Goal: Transaction & Acquisition: Book appointment/travel/reservation

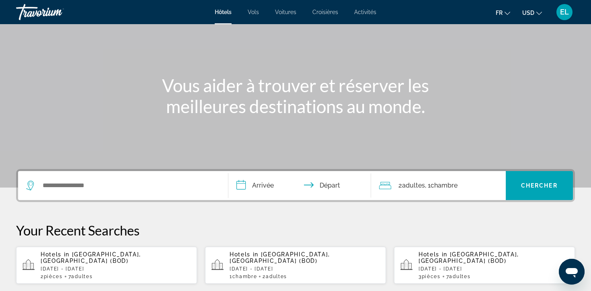
scroll to position [68, 0]
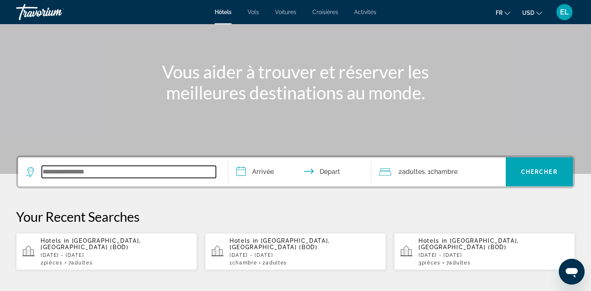
click at [172, 166] on input "Search widget" at bounding box center [129, 172] width 174 height 12
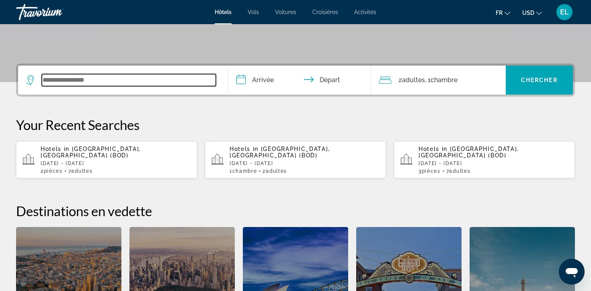
scroll to position [177, 0]
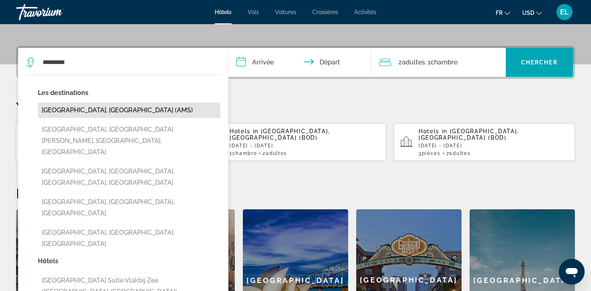
drag, startPoint x: 217, startPoint y: 80, endPoint x: 90, endPoint y: 80, distance: 126.6
click at [90, 102] on button "[GEOGRAPHIC_DATA], [GEOGRAPHIC_DATA] (AMS)" at bounding box center [129, 109] width 182 height 15
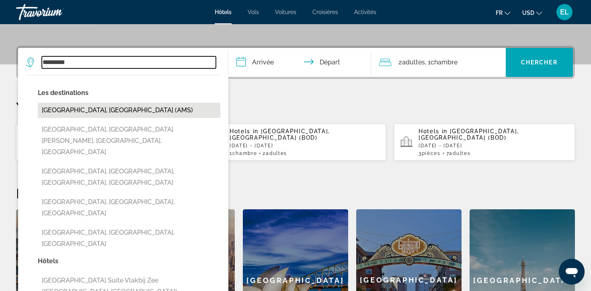
type input "**********"
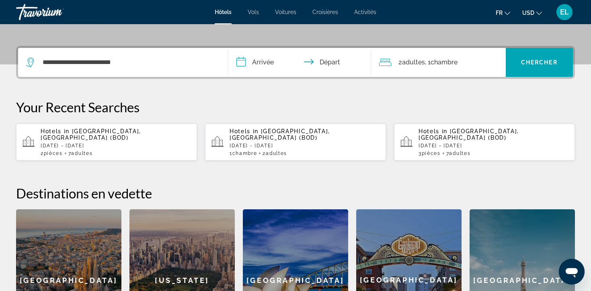
click at [263, 48] on input "**********" at bounding box center [301, 63] width 146 height 31
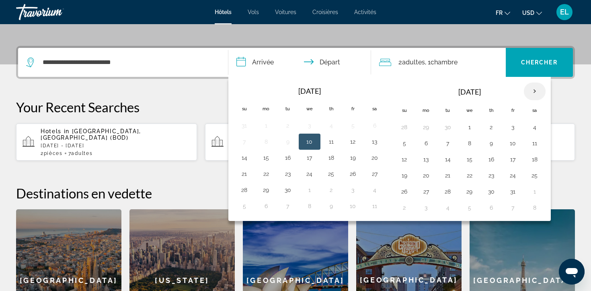
click at [524, 82] on th "Next month" at bounding box center [535, 91] width 22 height 18
click at [420, 170] on button "17" at bounding box center [426, 175] width 13 height 11
click at [424, 170] on button "17" at bounding box center [426, 175] width 13 height 11
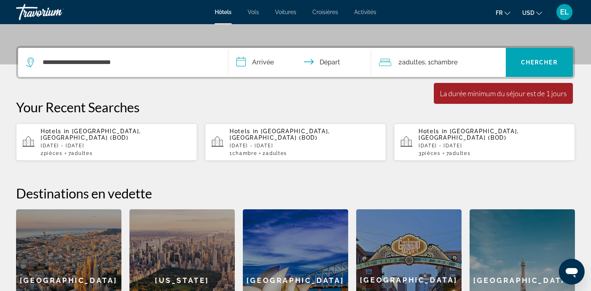
click at [271, 48] on input "**********" at bounding box center [301, 63] width 146 height 31
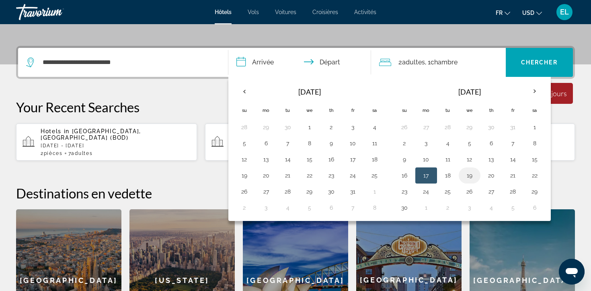
click at [463, 170] on button "19" at bounding box center [469, 175] width 13 height 11
click at [420, 170] on button "17" at bounding box center [426, 175] width 13 height 11
type input "**********"
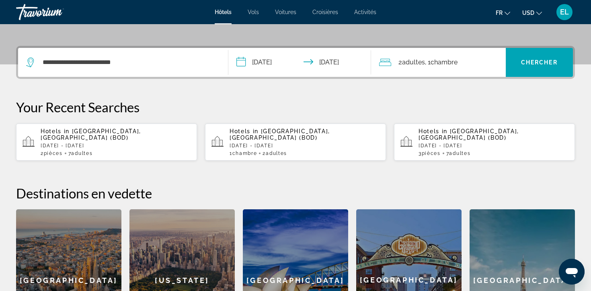
click at [277, 48] on input "**********" at bounding box center [301, 63] width 146 height 31
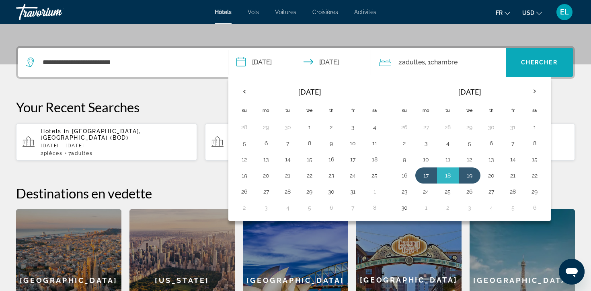
click at [543, 53] on span "Search widget" at bounding box center [540, 62] width 68 height 19
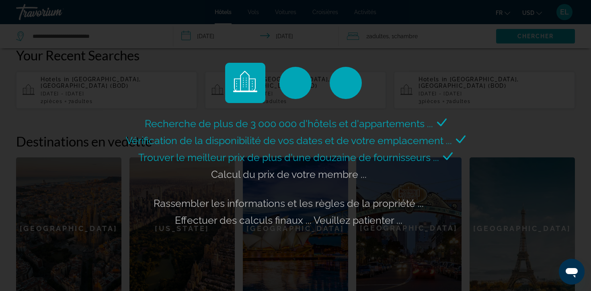
scroll to position [230, 0]
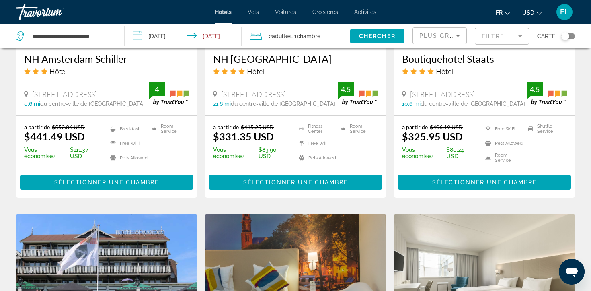
scroll to position [765, 0]
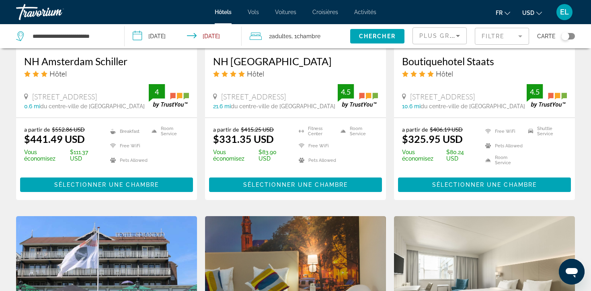
click at [569, 33] on div "Toggle map" at bounding box center [565, 36] width 8 height 8
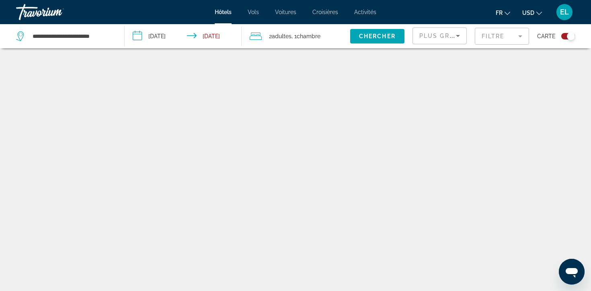
scroll to position [43, 0]
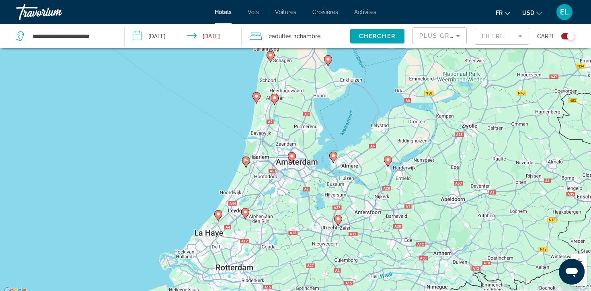
drag, startPoint x: 321, startPoint y: 189, endPoint x: 331, endPoint y: 193, distance: 10.5
click at [331, 193] on div "Pour activer le glissement avec le clavier, appuyez sur Alt+Entrée. Une fois ce…" at bounding box center [295, 150] width 591 height 291
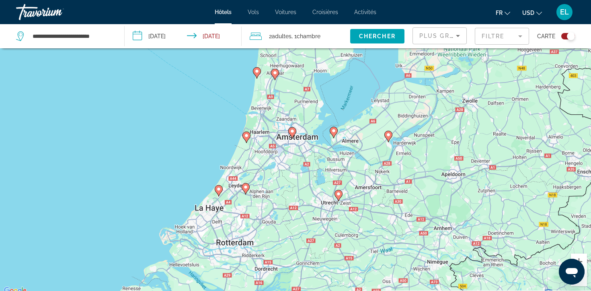
drag, startPoint x: 488, startPoint y: 259, endPoint x: 489, endPoint y: 229, distance: 29.8
click at [490, 229] on div "Pour activer le glissement avec le clavier, appuyez sur Alt+Entrée. Une fois ce…" at bounding box center [295, 150] width 591 height 291
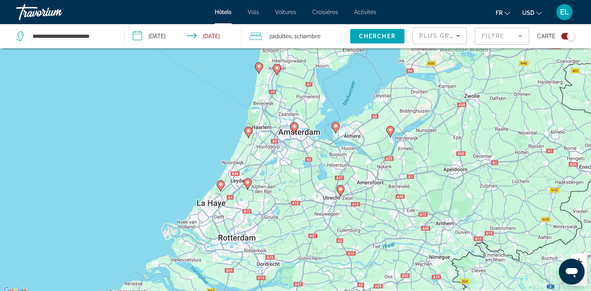
click at [583, 254] on button "Zoom avant" at bounding box center [579, 261] width 16 height 16
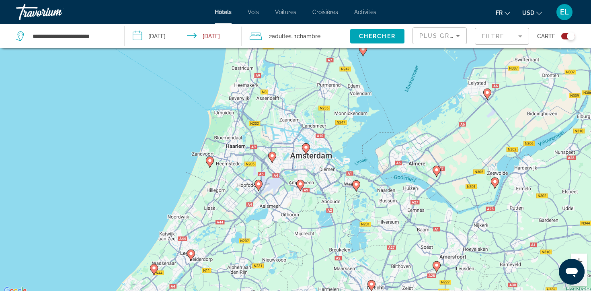
drag, startPoint x: 418, startPoint y: 115, endPoint x: 426, endPoint y: 156, distance: 41.9
click at [426, 156] on div "Pour activer le glissement avec le clavier, appuyez sur Alt+Entrée. Une fois ce…" at bounding box center [295, 150] width 591 height 291
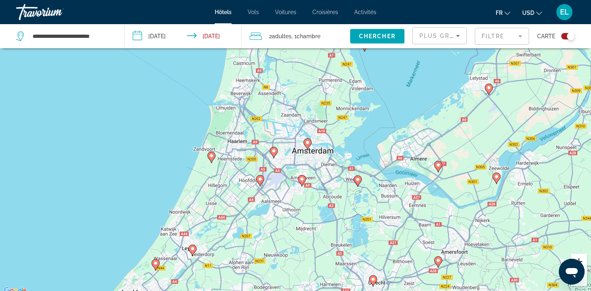
click at [585, 257] on button "Zoom avant" at bounding box center [579, 261] width 16 height 16
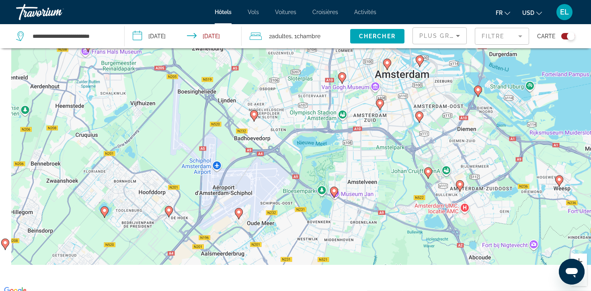
drag, startPoint x: 406, startPoint y: 257, endPoint x: 450, endPoint y: 172, distance: 96.2
click at [450, 172] on div "Pour activer le glissement avec le clavier, appuyez sur Alt+Entrée. Une fois ce…" at bounding box center [295, 150] width 591 height 291
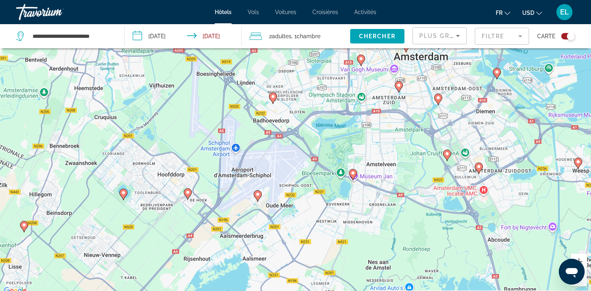
click at [257, 194] on icon "Main content" at bounding box center [257, 195] width 7 height 10
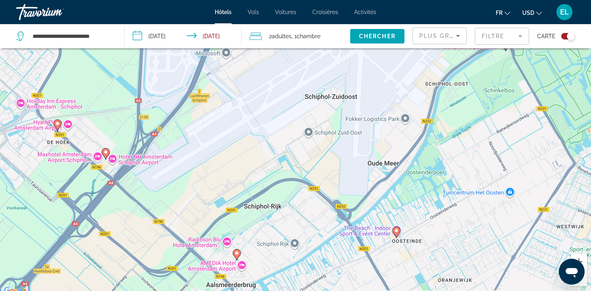
click at [584, 279] on button "Zoom arrière" at bounding box center [579, 278] width 16 height 16
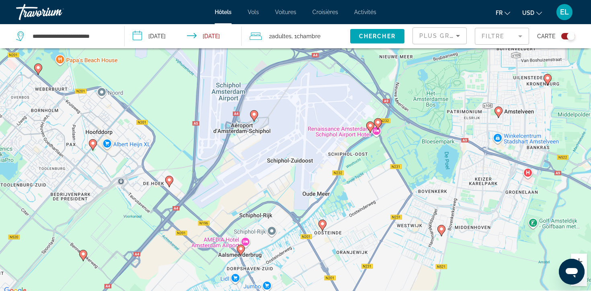
drag, startPoint x: 469, startPoint y: 121, endPoint x: 434, endPoint y: 174, distance: 63.5
click at [434, 175] on div "Pour activer le glissement avec le clavier, appuyez sur Alt+Entrée. Une fois ce…" at bounding box center [295, 150] width 591 height 291
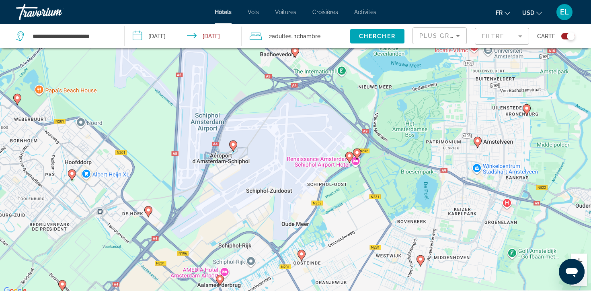
click at [357, 150] on image "Main content" at bounding box center [356, 152] width 5 height 5
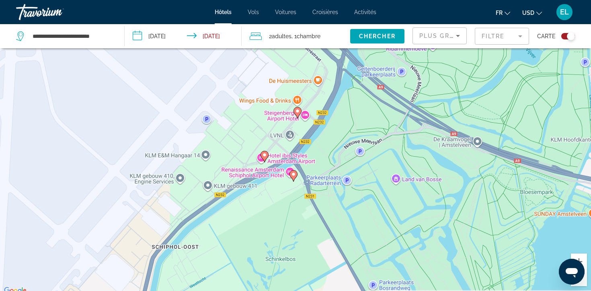
click at [294, 170] on icon "Main content" at bounding box center [293, 175] width 7 height 10
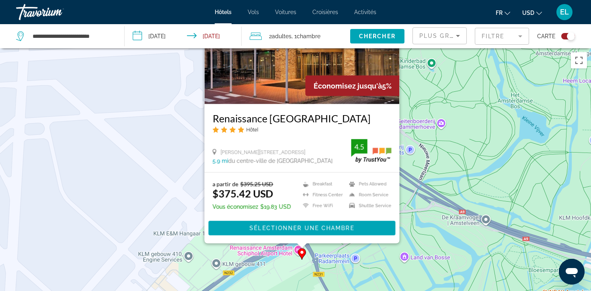
drag, startPoint x: 407, startPoint y: 197, endPoint x: 418, endPoint y: 123, distance: 74.9
click at [417, 123] on div "Pour activer le glissement avec le clavier, appuyez sur Alt+Entrée. Une fois ce…" at bounding box center [295, 193] width 591 height 291
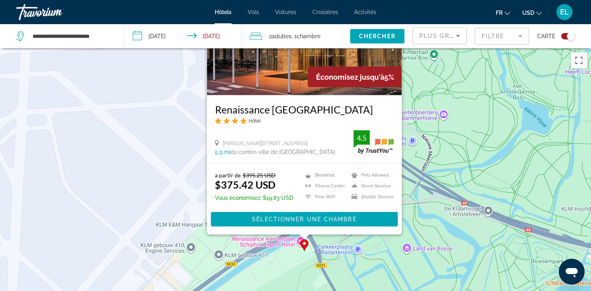
click at [307, 262] on div "Pour activer le glissement avec le clavier, appuyez sur Alt+Entrée. Une fois ce…" at bounding box center [295, 193] width 591 height 291
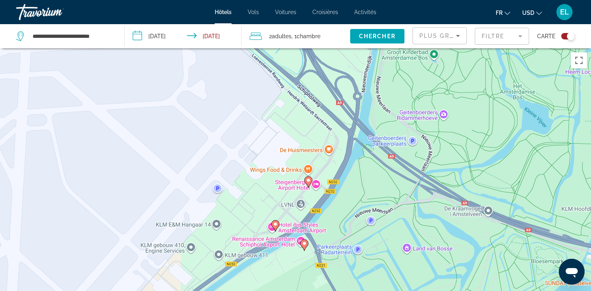
click at [276, 219] on icon "Main content" at bounding box center [275, 224] width 8 height 11
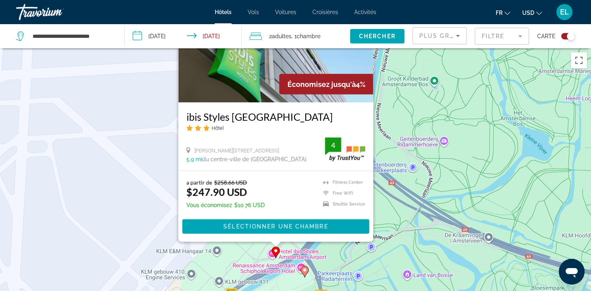
drag, startPoint x: 399, startPoint y: 218, endPoint x: 399, endPoint y: 150, distance: 68.3
click at [399, 150] on div "Pour activer le glissement avec le clavier, appuyez sur Alt+Entrée. Une fois ce…" at bounding box center [295, 193] width 591 height 291
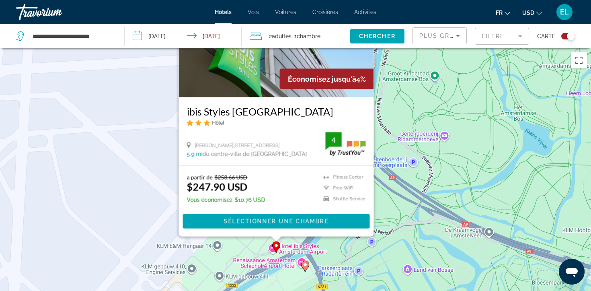
click at [399, 199] on div "Pour activer le glissement avec le clavier, appuyez sur Alt+Entrée. Une fois ce…" at bounding box center [295, 193] width 591 height 291
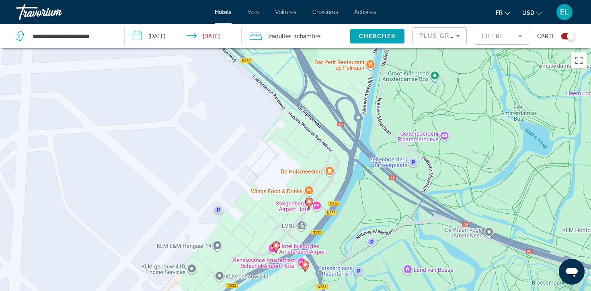
click at [312, 197] on icon "Main content" at bounding box center [308, 202] width 7 height 10
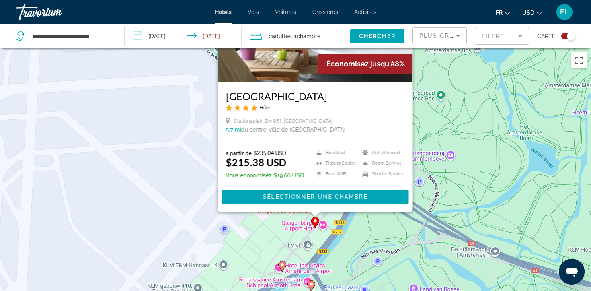
drag, startPoint x: 430, startPoint y: 240, endPoint x: 438, endPoint y: 143, distance: 96.4
click at [437, 143] on div "Pour activer le glissement avec le clavier, appuyez sur Alt+Entrée. Une fois ce…" at bounding box center [295, 193] width 591 height 291
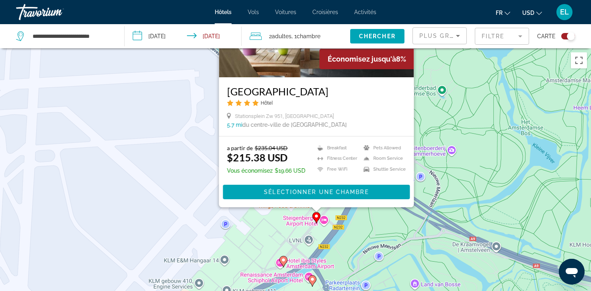
click at [414, 200] on div "Pour activer le glissement avec le clavier, appuyez sur Alt+Entrée. Une fois ce…" at bounding box center [295, 193] width 591 height 291
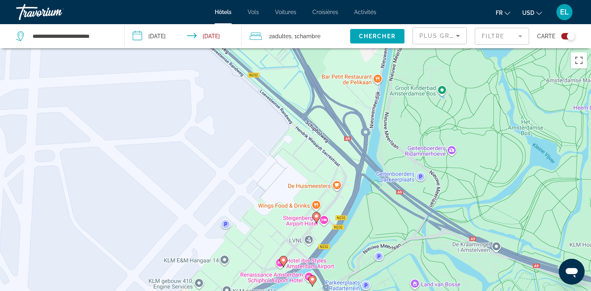
drag, startPoint x: 563, startPoint y: 81, endPoint x: 555, endPoint y: 187, distance: 106.8
click at [555, 186] on div "Pour activer le glissement avec le clavier, appuyez sur Alt+Entrée. Une fois ce…" at bounding box center [295, 193] width 591 height 291
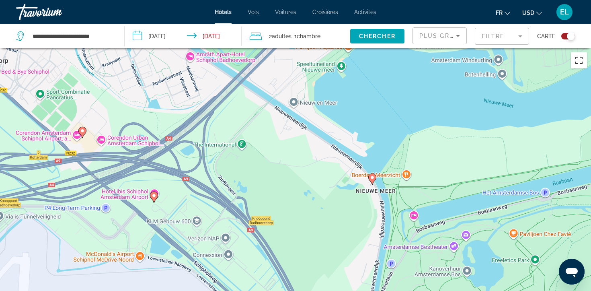
click at [582, 53] on button "Passer en plein écran" at bounding box center [579, 60] width 16 height 16
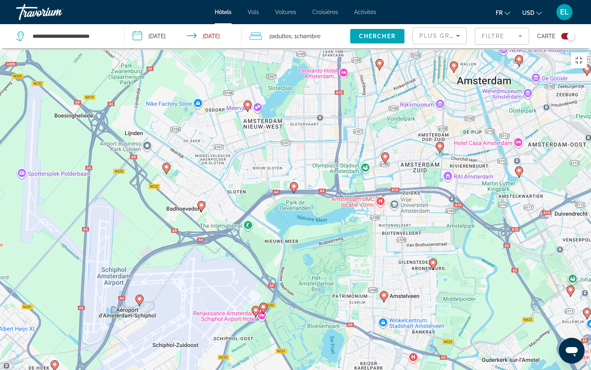
drag, startPoint x: 469, startPoint y: 221, endPoint x: 417, endPoint y: 225, distance: 52.8
click at [418, 227] on div "Pour activer le glissement avec le clavier, appuyez sur Alt+Entrée. Une fois ce…" at bounding box center [295, 233] width 591 height 370
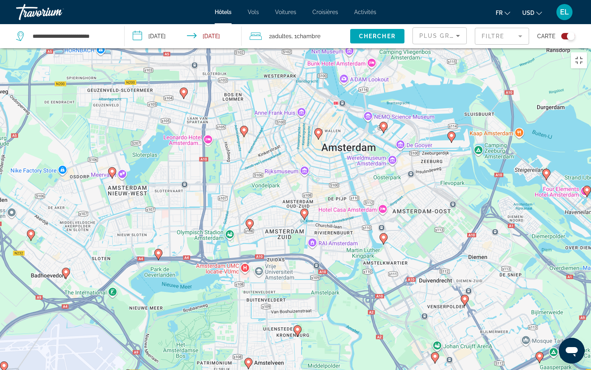
drag, startPoint x: 455, startPoint y: 172, endPoint x: 375, endPoint y: 235, distance: 102.8
click at [375, 236] on div "Pour activer le glissement avec le clavier, appuyez sur Alt+Entrée. Une fois ce…" at bounding box center [295, 233] width 591 height 370
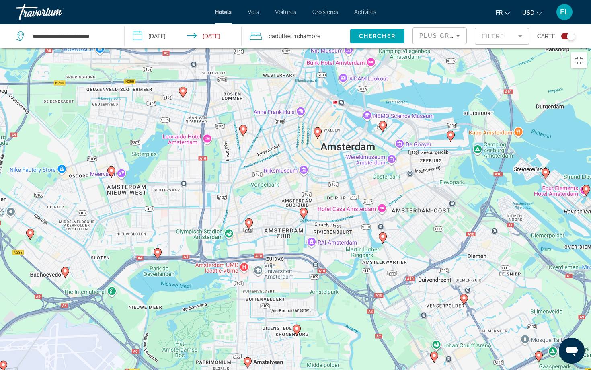
click at [305, 209] on image "Main content" at bounding box center [303, 211] width 5 height 5
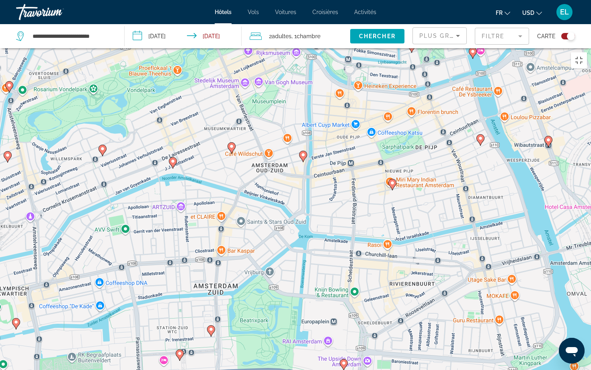
click at [296, 177] on div "Pour naviguer, appuyez sur les touches fléchées. Pour activer le glissement ave…" at bounding box center [295, 233] width 591 height 370
click at [302, 151] on icon "Main content" at bounding box center [302, 156] width 7 height 10
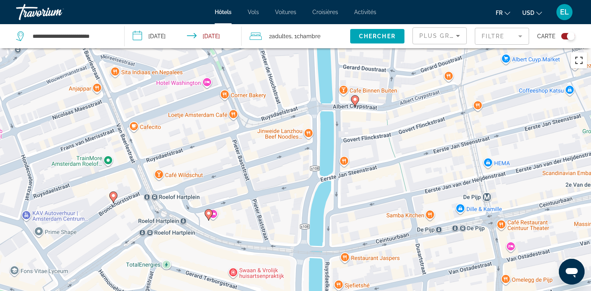
click at [581, 60] on button "Passer en plein écran" at bounding box center [579, 60] width 16 height 16
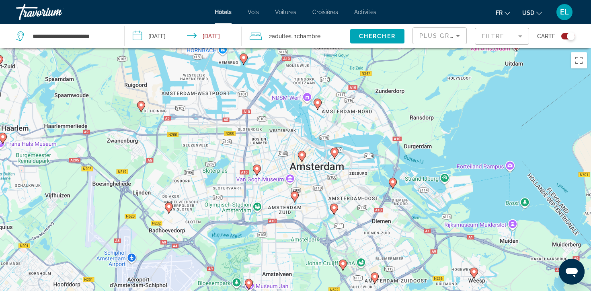
click at [303, 152] on image "Main content" at bounding box center [301, 154] width 5 height 5
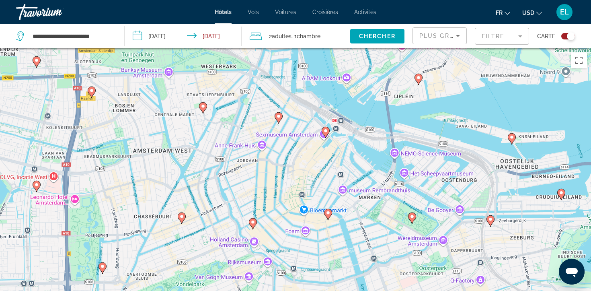
click at [252, 219] on image "Main content" at bounding box center [252, 221] width 5 height 5
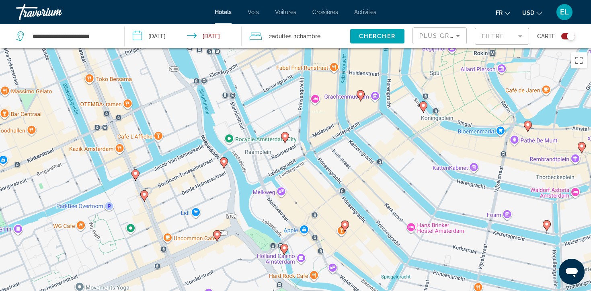
click at [287, 133] on image "Main content" at bounding box center [285, 135] width 5 height 5
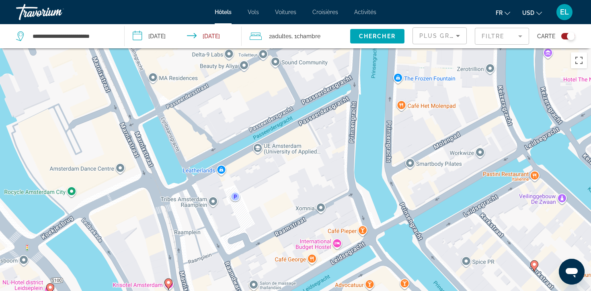
click at [574, 33] on div "Toggle map" at bounding box center [571, 36] width 8 height 8
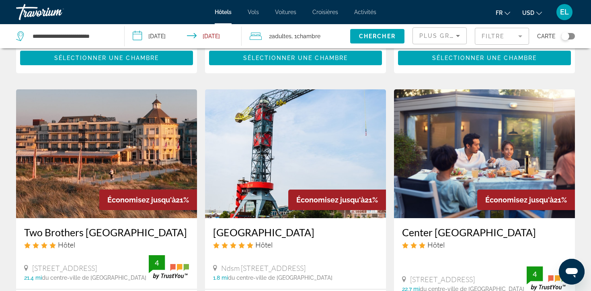
scroll to position [332, 0]
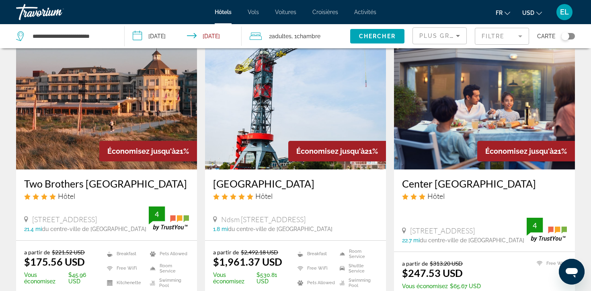
click at [568, 36] on button "Toggle map" at bounding box center [565, 36] width 20 height 7
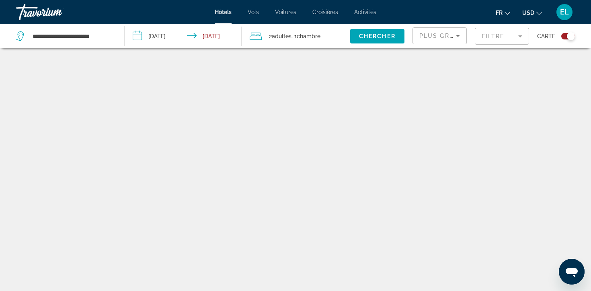
scroll to position [43, 0]
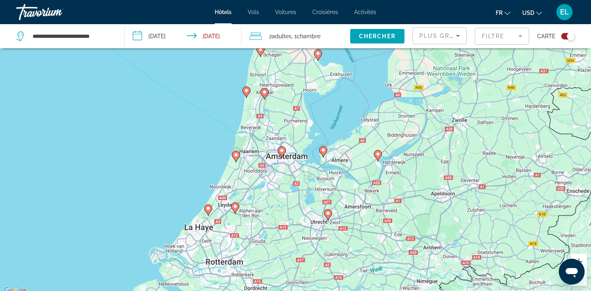
click at [281, 149] on icon "Main content" at bounding box center [281, 151] width 7 height 10
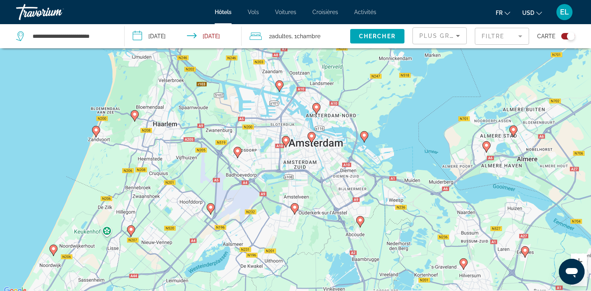
click at [286, 139] on icon "Main content" at bounding box center [285, 141] width 7 height 10
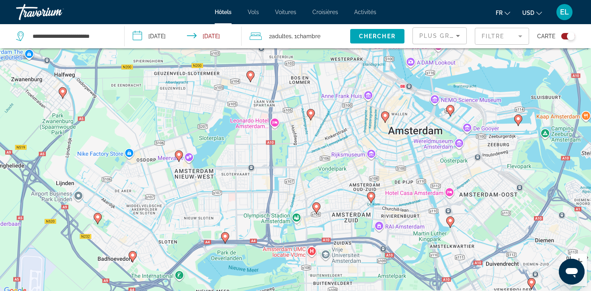
click at [385, 116] on icon "Main content" at bounding box center [384, 116] width 7 height 10
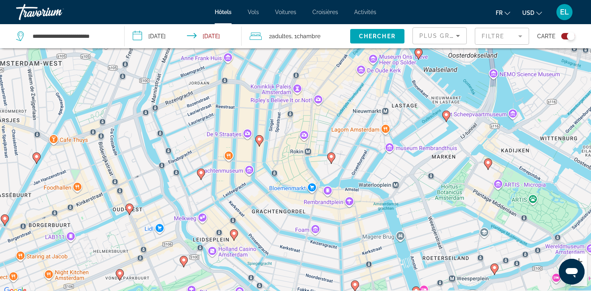
click at [572, 33] on div "Toggle map" at bounding box center [571, 36] width 8 height 8
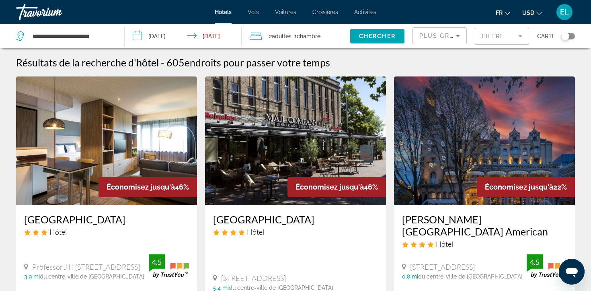
scroll to position [0, 0]
click at [499, 30] on mat-form-field "Filtre" at bounding box center [502, 36] width 54 height 17
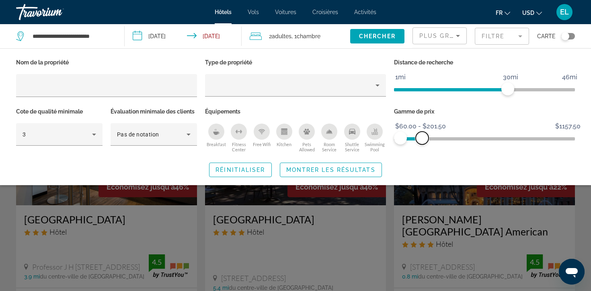
drag, startPoint x: 565, startPoint y: 126, endPoint x: 421, endPoint y: 133, distance: 144.4
click at [421, 132] on span "ngx-slider-max" at bounding box center [422, 137] width 13 height 13
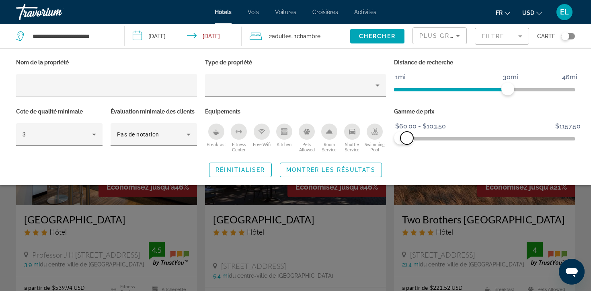
drag, startPoint x: 422, startPoint y: 132, endPoint x: 406, endPoint y: 134, distance: 16.2
click at [406, 134] on div "Gamme de prix $60.00 $1157.50 $60.00 $103.50 $60.00 - $103.50" at bounding box center [484, 130] width 189 height 49
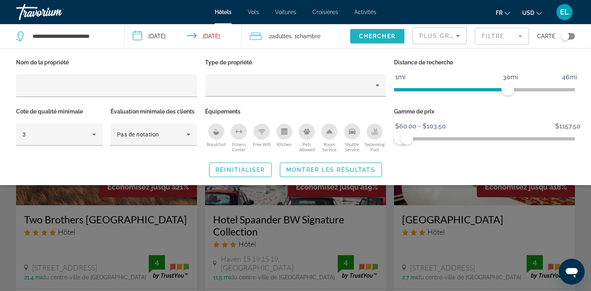
click at [404, 33] on span "Search widget" at bounding box center [377, 36] width 54 height 19
click at [395, 33] on span "Chercher" at bounding box center [377, 36] width 37 height 6
click at [586, 188] on div "Search widget" at bounding box center [295, 206] width 591 height 170
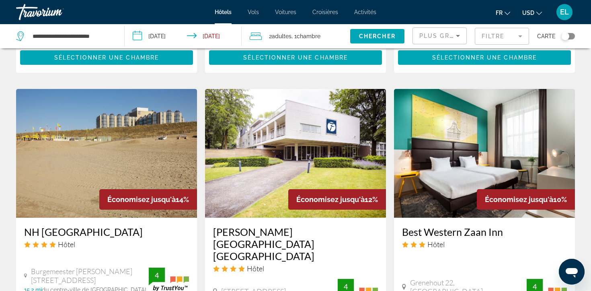
scroll to position [914, 0]
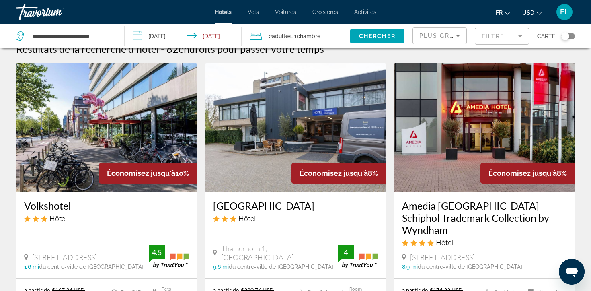
scroll to position [12, 0]
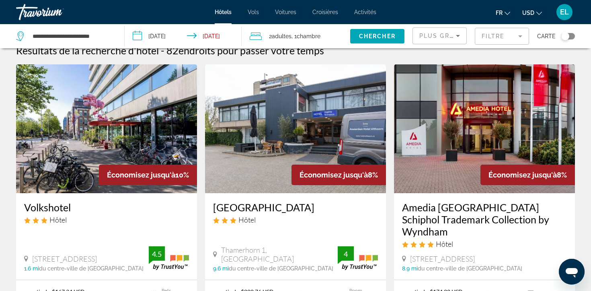
click at [115, 129] on img "Main content" at bounding box center [106, 128] width 181 height 129
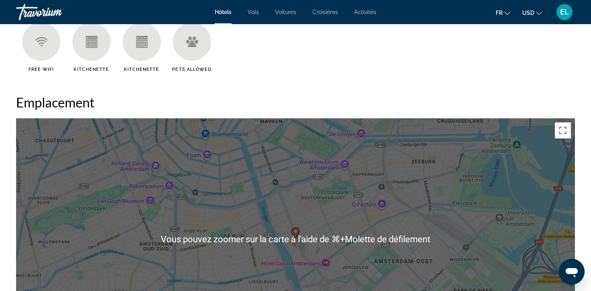
scroll to position [656, 0]
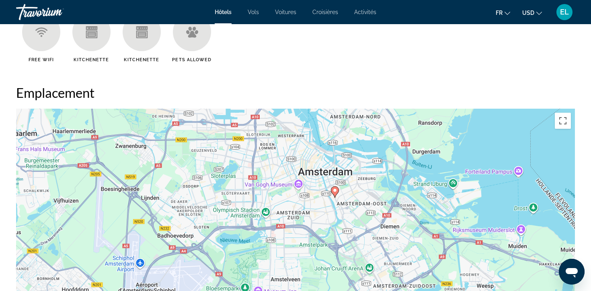
drag, startPoint x: 453, startPoint y: 184, endPoint x: 493, endPoint y: 152, distance: 51.8
click at [493, 152] on div "Pour activer le glissement avec le clavier, appuyez sur Alt+Entrée. Une fois ce…" at bounding box center [295, 229] width 559 height 241
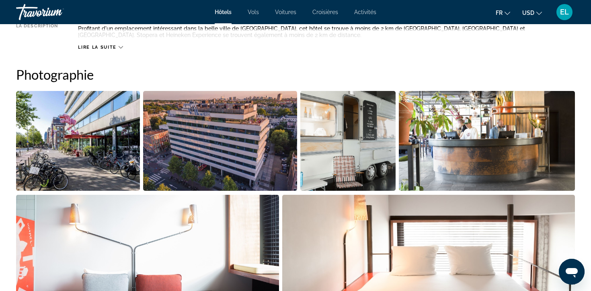
scroll to position [264, 0]
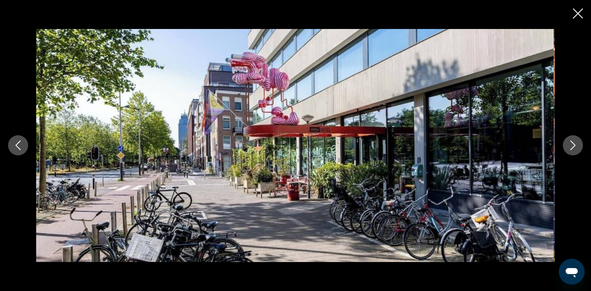
click at [574, 149] on icon "Next image" at bounding box center [573, 145] width 10 height 10
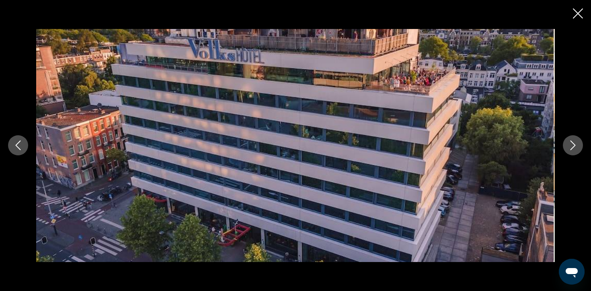
click at [574, 149] on icon "Next image" at bounding box center [573, 145] width 10 height 10
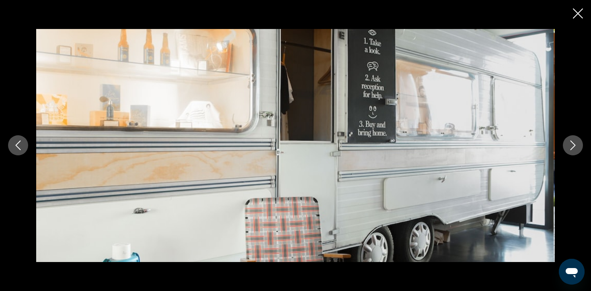
click at [574, 149] on icon "Next image" at bounding box center [573, 145] width 10 height 10
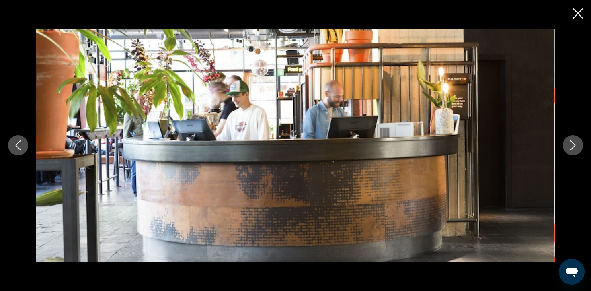
click at [574, 149] on icon "Next image" at bounding box center [573, 145] width 10 height 10
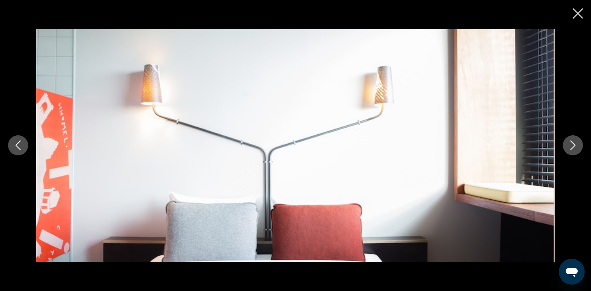
click at [574, 149] on icon "Next image" at bounding box center [573, 145] width 10 height 10
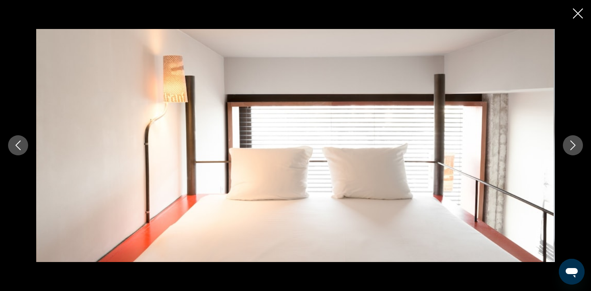
click at [574, 149] on icon "Next image" at bounding box center [573, 145] width 10 height 10
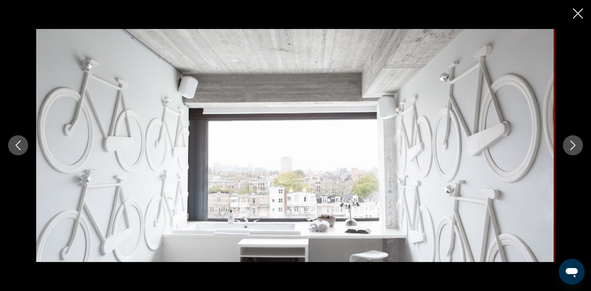
click at [17, 149] on icon "Previous image" at bounding box center [18, 145] width 10 height 10
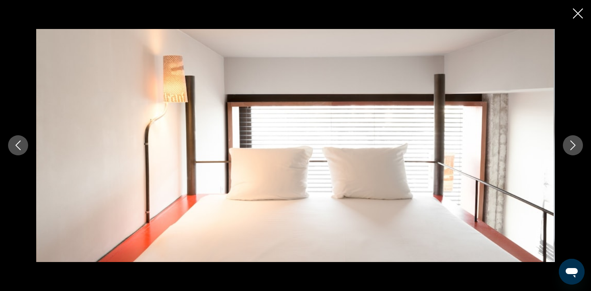
click at [576, 143] on button "Next image" at bounding box center [573, 145] width 20 height 20
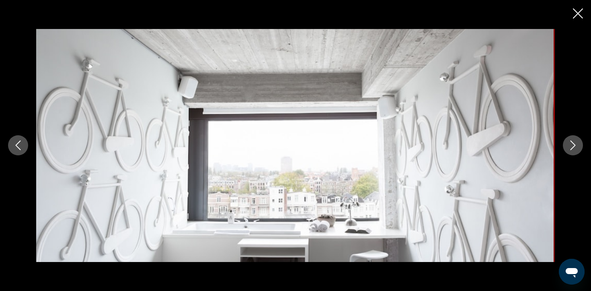
click at [576, 143] on button "Next image" at bounding box center [573, 145] width 20 height 20
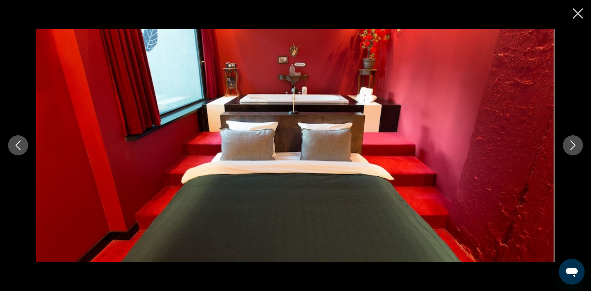
click at [576, 143] on button "Next image" at bounding box center [573, 145] width 20 height 20
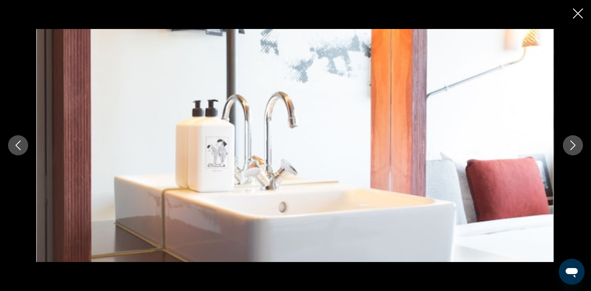
click at [576, 143] on button "Next image" at bounding box center [573, 145] width 20 height 20
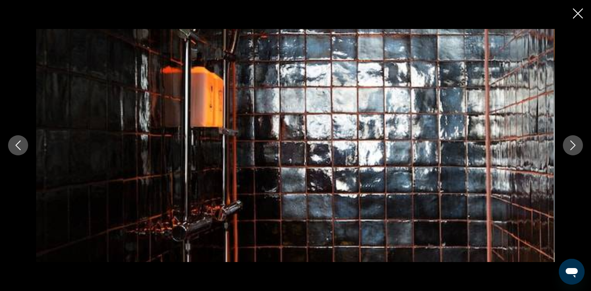
click at [576, 143] on button "Next image" at bounding box center [573, 145] width 20 height 20
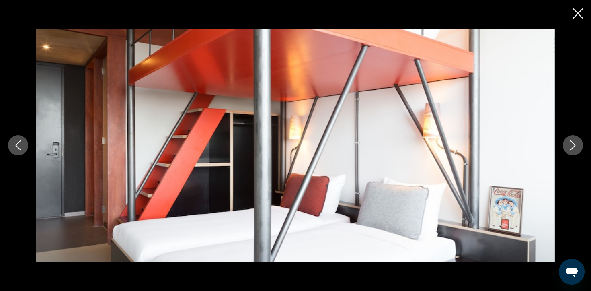
click at [570, 151] on button "Next image" at bounding box center [573, 145] width 20 height 20
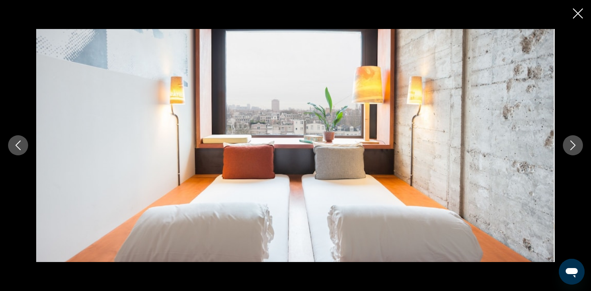
click at [569, 145] on icon "Next image" at bounding box center [573, 145] width 10 height 10
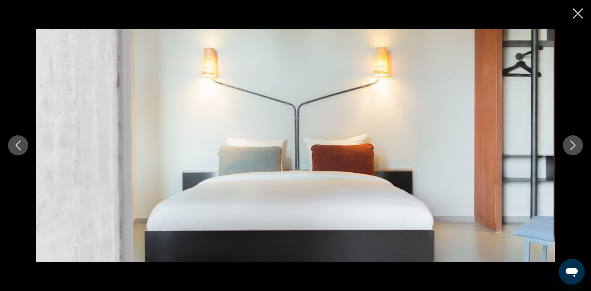
click at [569, 145] on icon "Next image" at bounding box center [573, 145] width 10 height 10
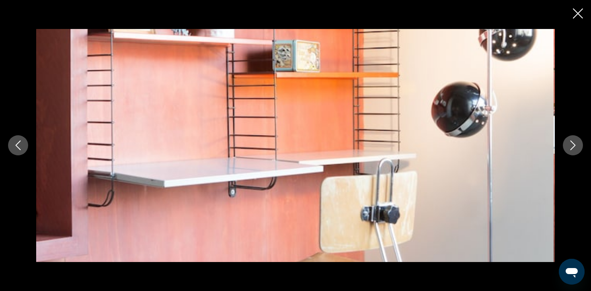
click at [582, 17] on button "Close slideshow" at bounding box center [578, 14] width 10 height 12
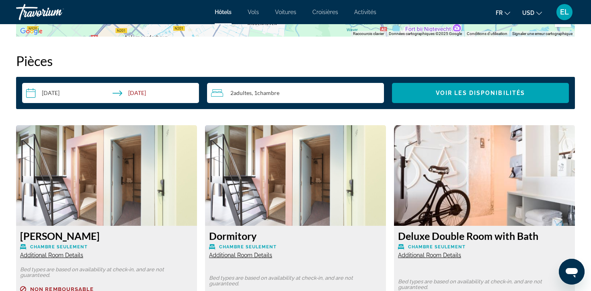
scroll to position [990, 0]
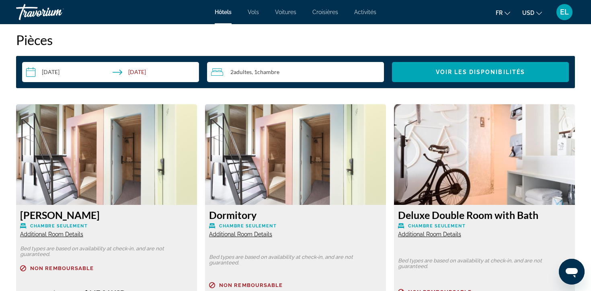
click at [52, 231] on span "Additional Room Details" at bounding box center [51, 234] width 63 height 6
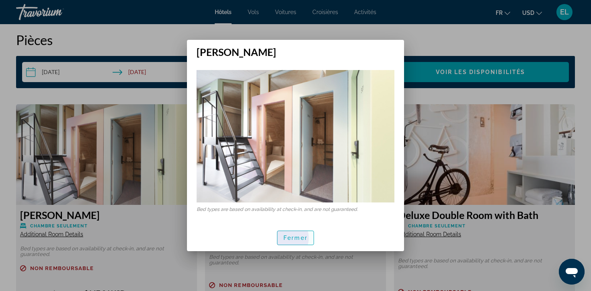
click at [288, 235] on span "Fermer" at bounding box center [295, 237] width 24 height 6
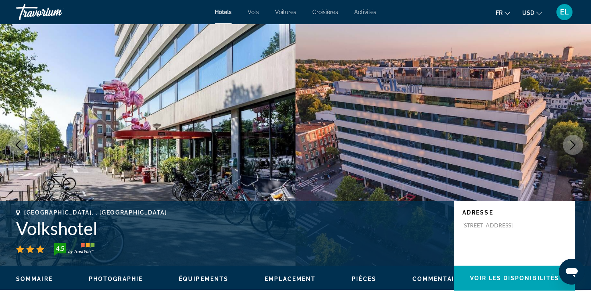
scroll to position [0, 0]
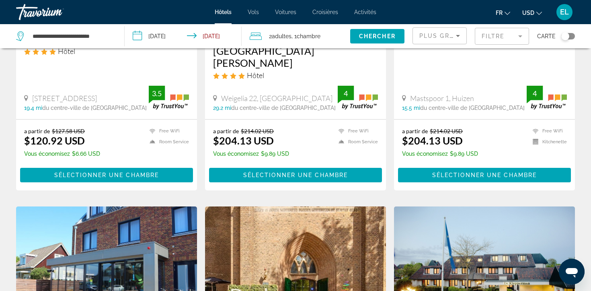
scroll to position [815, 0]
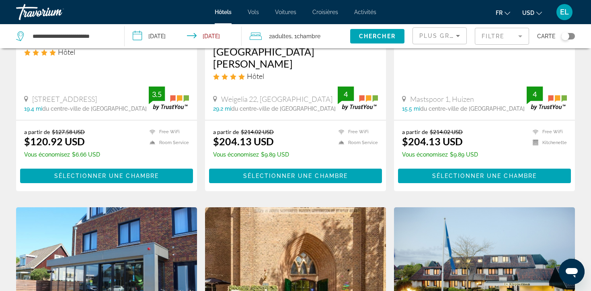
click at [464, 207] on img "Main content" at bounding box center [484, 271] width 181 height 129
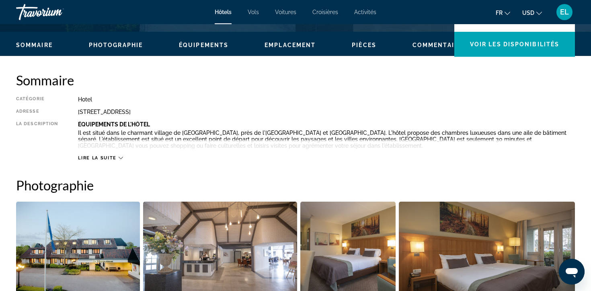
scroll to position [112, 0]
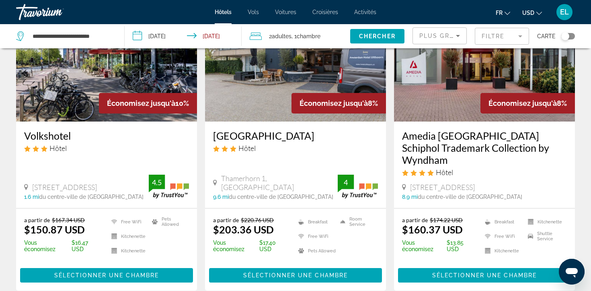
scroll to position [82, 0]
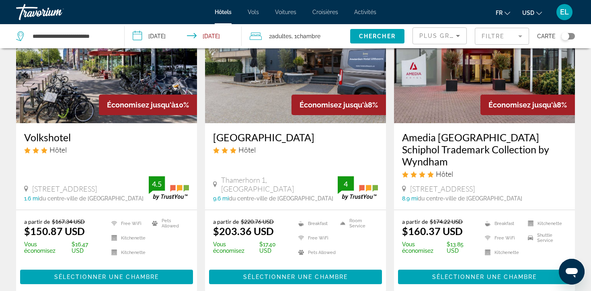
click at [456, 131] on h3 "Amedia Amsterdam Airport Schiphol Trademark Collection by Wyndham" at bounding box center [484, 149] width 165 height 36
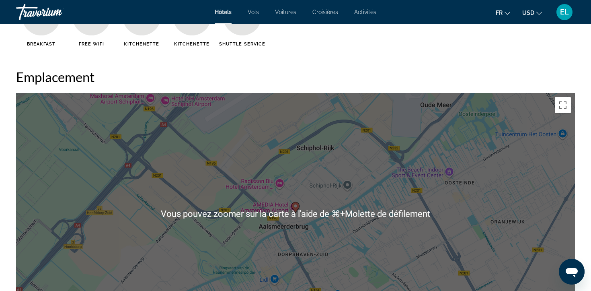
scroll to position [731, 0]
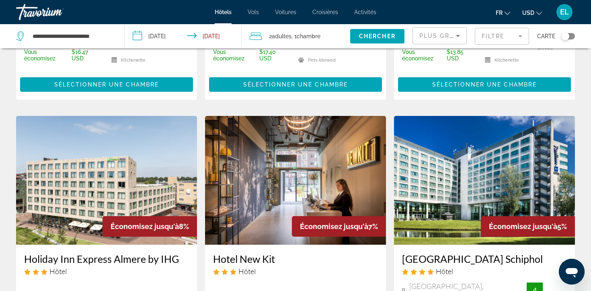
scroll to position [275, 0]
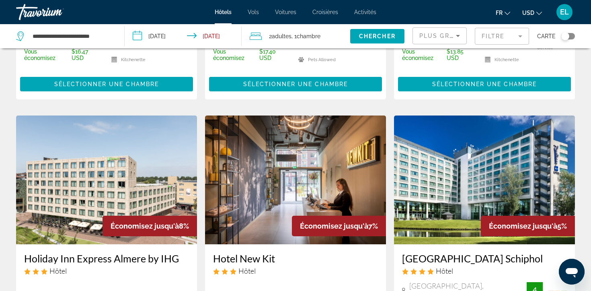
click at [284, 115] on img "Main content" at bounding box center [295, 179] width 181 height 129
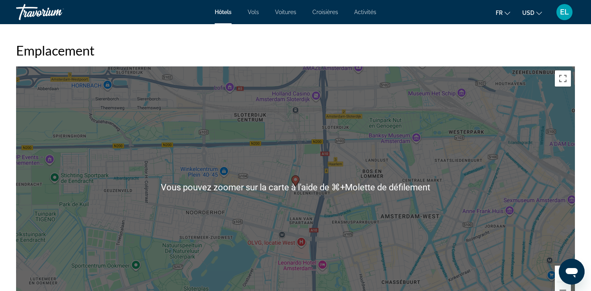
scroll to position [737, 0]
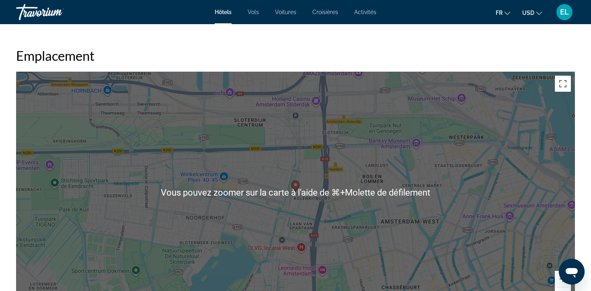
click at [563, 287] on button "Zoom arrière" at bounding box center [563, 295] width 16 height 16
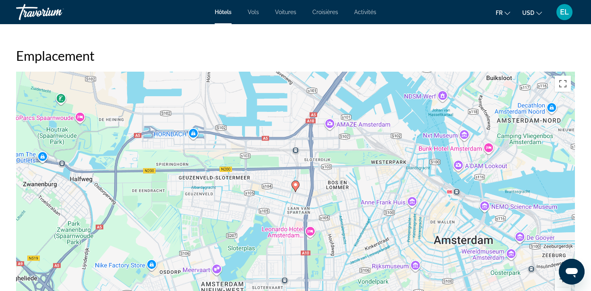
click at [563, 287] on button "Zoom arrière" at bounding box center [563, 295] width 16 height 16
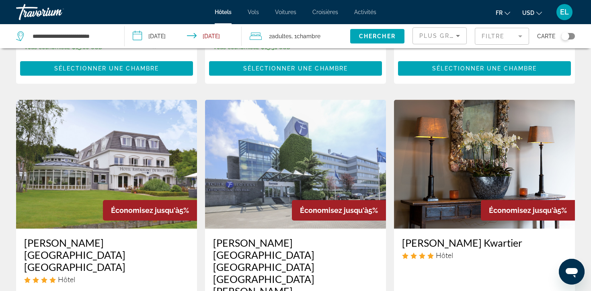
scroll to position [580, 0]
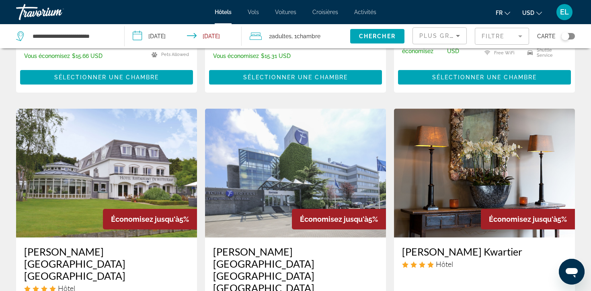
click at [110, 109] on img "Main content" at bounding box center [106, 173] width 181 height 129
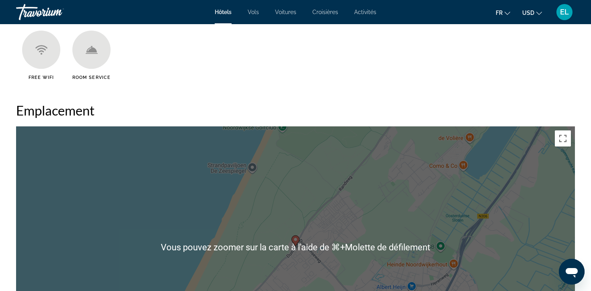
scroll to position [641, 0]
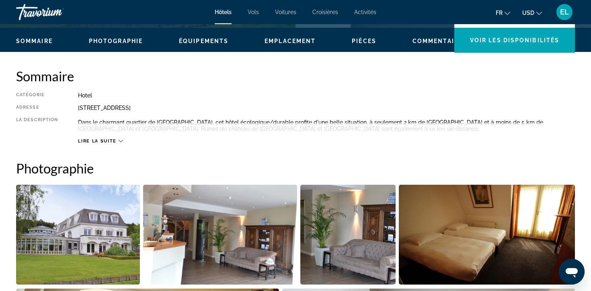
scroll to position [238, 0]
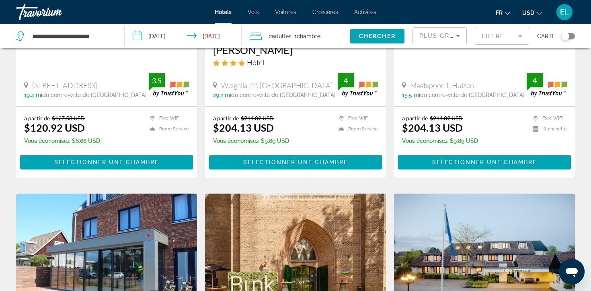
scroll to position [830, 0]
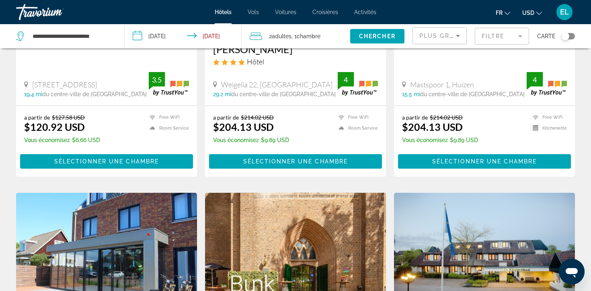
click at [102, 193] on img "Main content" at bounding box center [106, 257] width 181 height 129
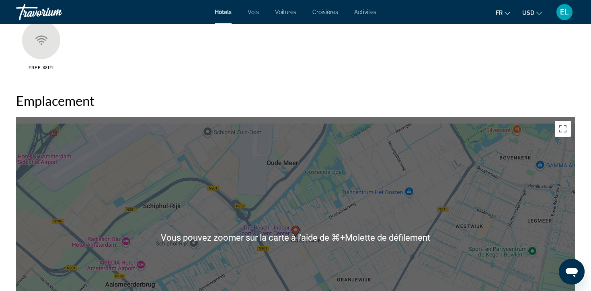
scroll to position [657, 0]
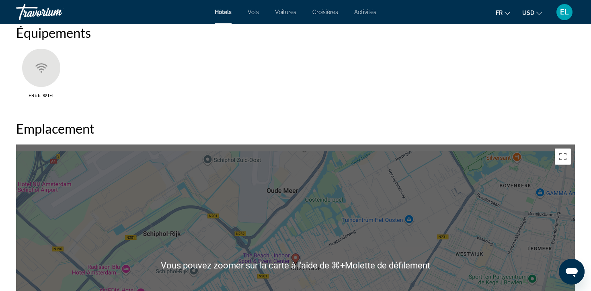
scroll to position [623, 0]
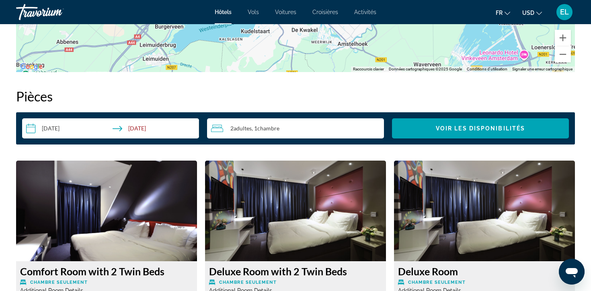
scroll to position [934, 0]
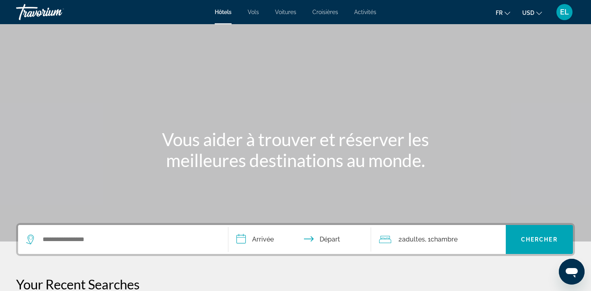
click at [110, 225] on div "Search widget" at bounding box center [123, 239] width 194 height 29
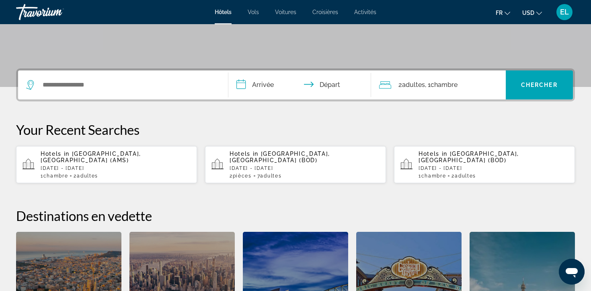
scroll to position [177, 0]
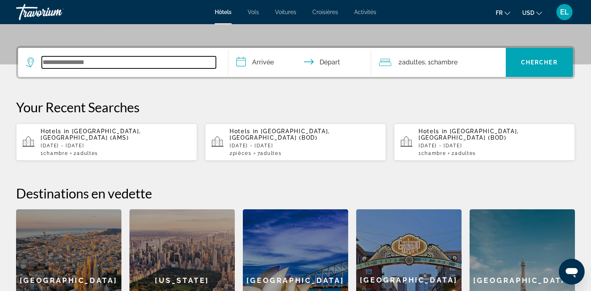
click at [104, 56] on input "Search widget" at bounding box center [129, 62] width 174 height 12
paste input "**********"
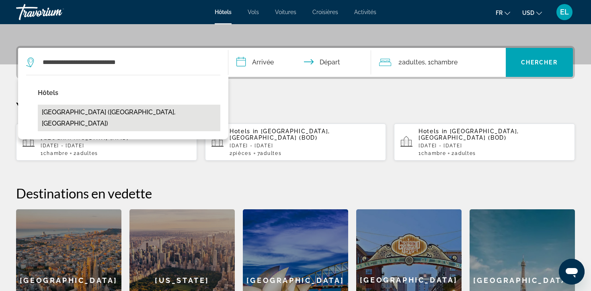
click at [127, 104] on button "Clarion Congress Hotel Prague (Prague, CZ)" at bounding box center [129, 117] width 182 height 27
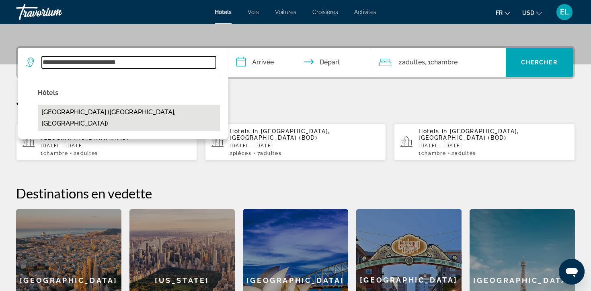
type input "**********"
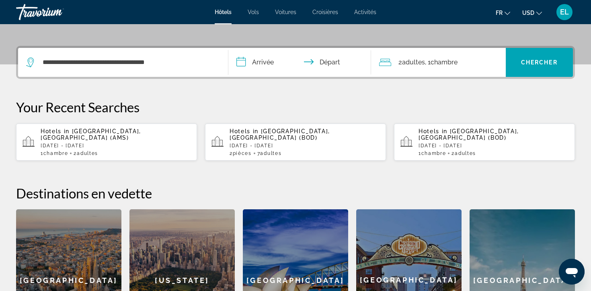
click at [266, 48] on input "**********" at bounding box center [301, 63] width 146 height 31
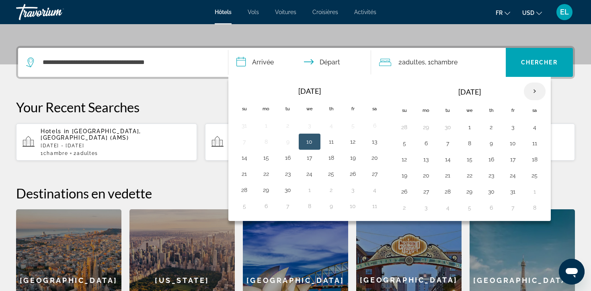
click at [524, 82] on th "Next month" at bounding box center [535, 91] width 22 height 18
click at [248, 186] on button "23" at bounding box center [244, 191] width 13 height 11
click at [263, 186] on button "24" at bounding box center [266, 191] width 13 height 11
type input "**********"
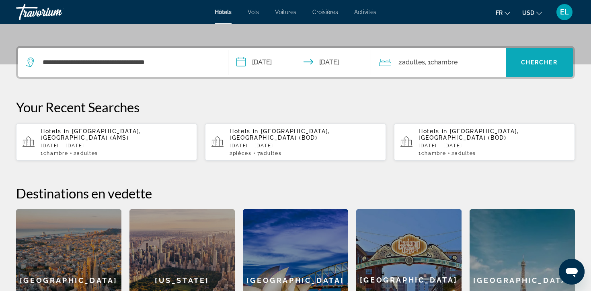
click at [552, 53] on span "Search widget" at bounding box center [540, 62] width 68 height 19
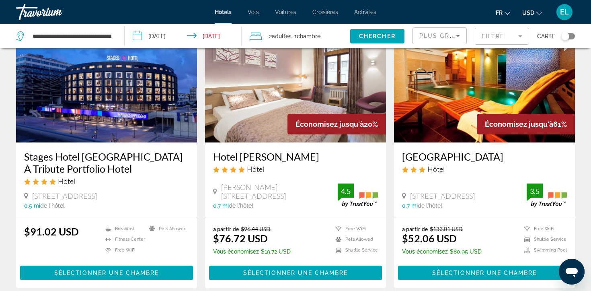
scroll to position [68, 0]
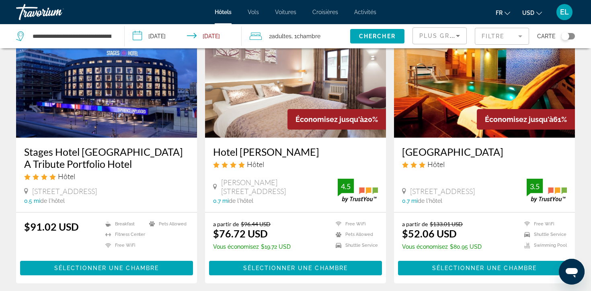
click at [483, 148] on div "Hotel Relax Inn Hôtel" at bounding box center [484, 159] width 165 height 29
click at [521, 115] on span "Économisez jusqu'à" at bounding box center [519, 119] width 68 height 8
click at [474, 264] on span "Sélectionner une chambre" at bounding box center [484, 267] width 104 height 6
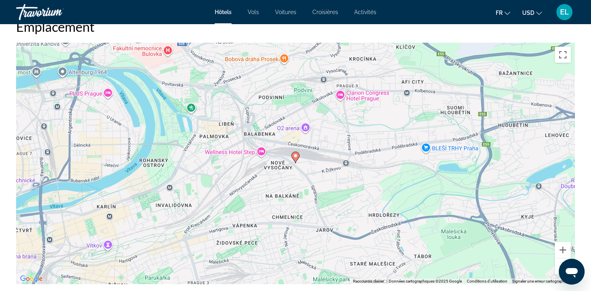
scroll to position [763, 0]
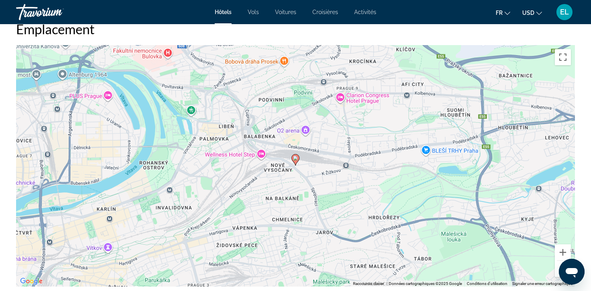
click at [557, 260] on button "Zoom arrière" at bounding box center [563, 268] width 16 height 16
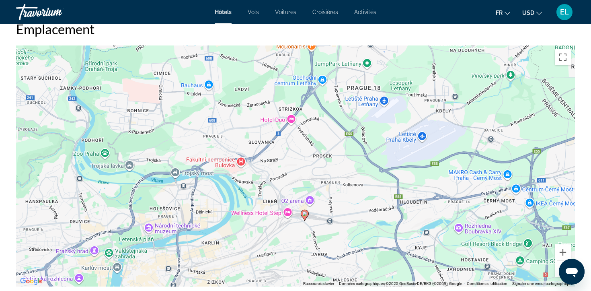
drag, startPoint x: 341, startPoint y: 67, endPoint x: 350, endPoint y: 122, distance: 55.8
click at [350, 122] on div "Pour activer le glissement avec le clavier, appuyez sur Alt+Entrée. Une fois ce…" at bounding box center [295, 165] width 559 height 241
click at [561, 244] on button "Zoom avant" at bounding box center [563, 252] width 16 height 16
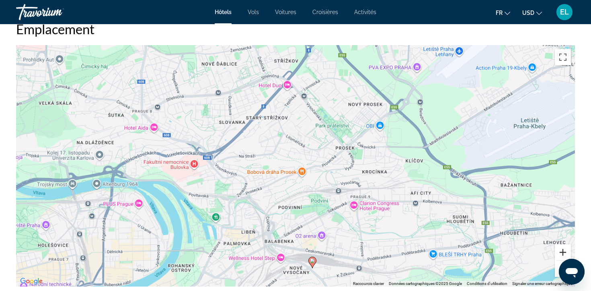
click at [561, 244] on button "Zoom avant" at bounding box center [563, 252] width 16 height 16
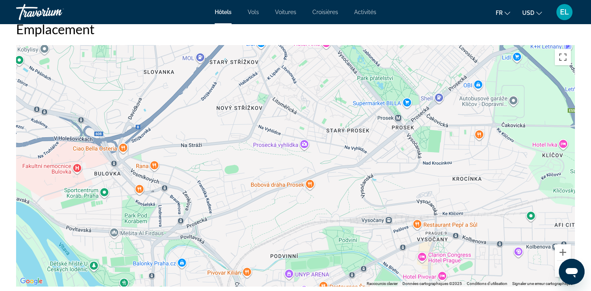
drag, startPoint x: 483, startPoint y: 122, endPoint x: 483, endPoint y: 37, distance: 84.8
click at [483, 45] on div "Main content" at bounding box center [295, 165] width 559 height 241
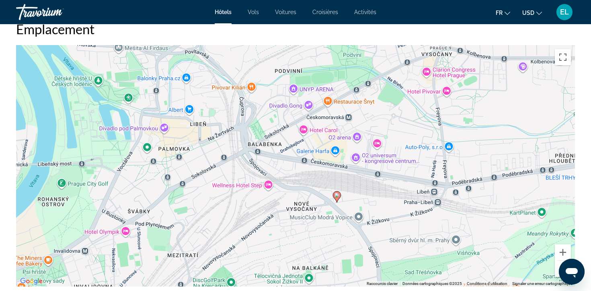
drag, startPoint x: 391, startPoint y: 64, endPoint x: 397, endPoint y: 93, distance: 29.9
click at [397, 94] on div "Pour activer le glissement avec le clavier, appuyez sur Alt+Entrée. Une fois ce…" at bounding box center [295, 165] width 559 height 241
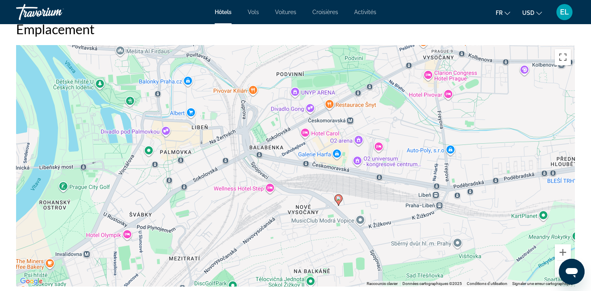
click at [538, 16] on button "USD USD ($) MXN (Mex$) CAD (Can$) GBP (£) EUR (€) AUD (A$) NZD (NZ$) CNY (CN¥)" at bounding box center [532, 13] width 20 height 12
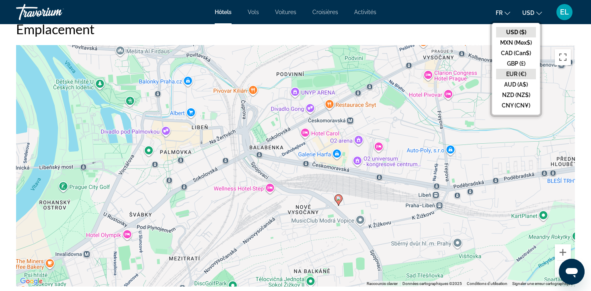
click at [531, 69] on button "EUR (€)" at bounding box center [516, 74] width 40 height 10
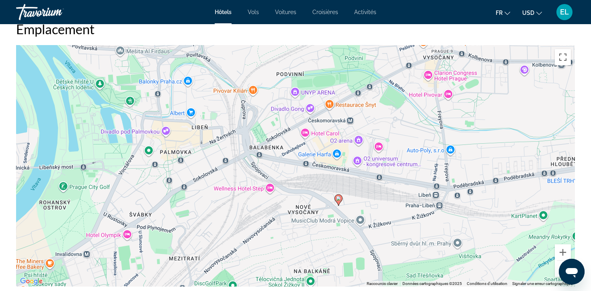
scroll to position [0, 0]
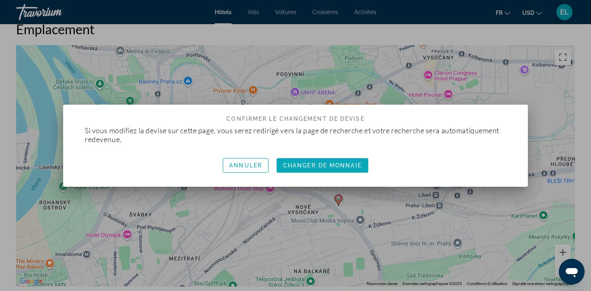
click at [326, 162] on span "Changer de monnaie" at bounding box center [322, 165] width 79 height 6
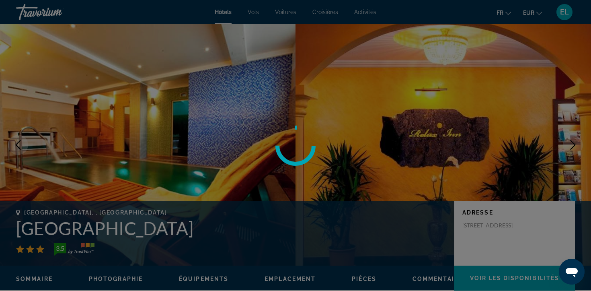
scroll to position [763, 0]
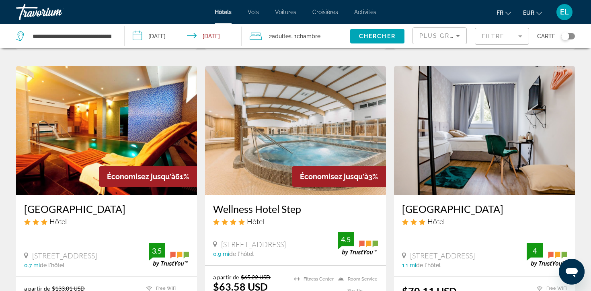
scroll to position [302, 0]
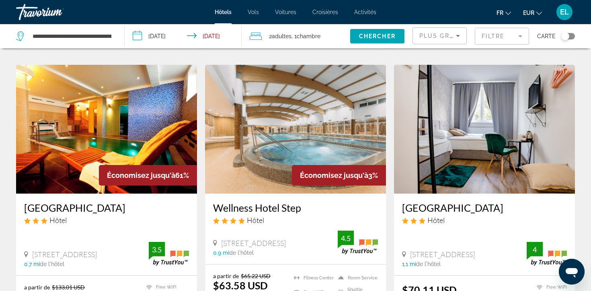
click at [73, 128] on img "Main content" at bounding box center [106, 129] width 181 height 129
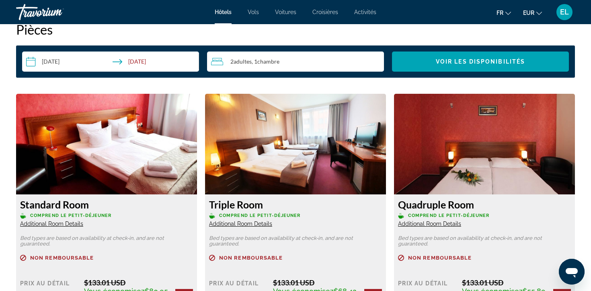
scroll to position [1045, 0]
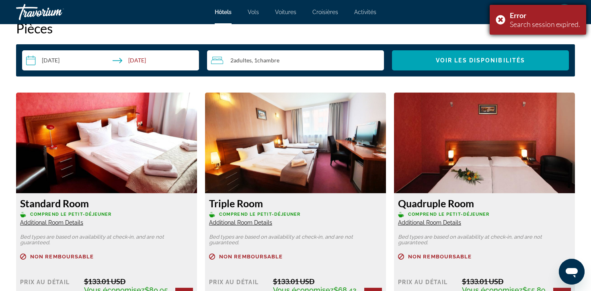
click at [521, 19] on div "Error Search session expired." at bounding box center [538, 20] width 96 height 30
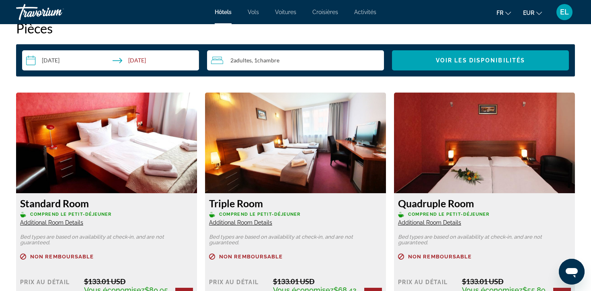
click at [565, 13] on span "EL" at bounding box center [564, 12] width 9 height 8
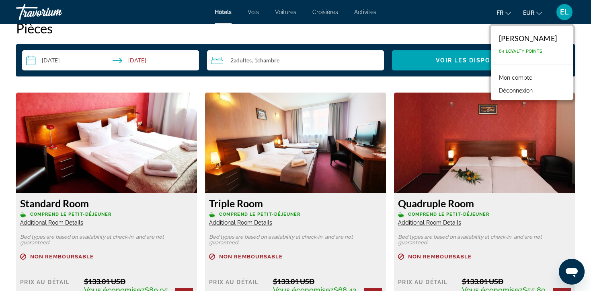
click at [536, 72] on link "Mon compte" at bounding box center [515, 77] width 41 height 10
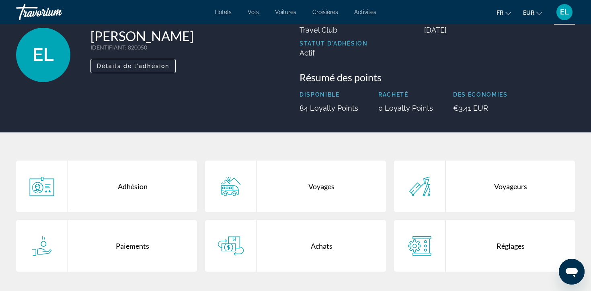
scroll to position [64, 0]
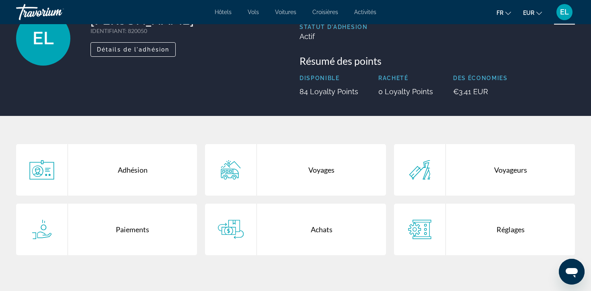
click at [470, 203] on div "Réglages" at bounding box center [510, 228] width 129 height 51
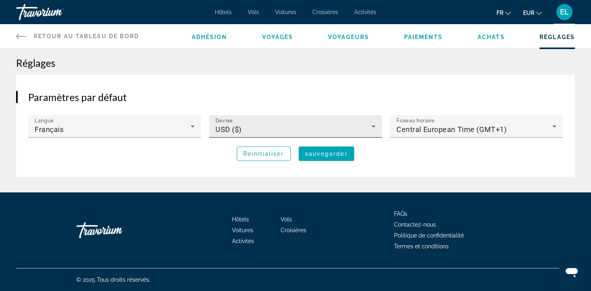
click at [280, 115] on div "Devise USD ($)" at bounding box center [295, 126] width 160 height 23
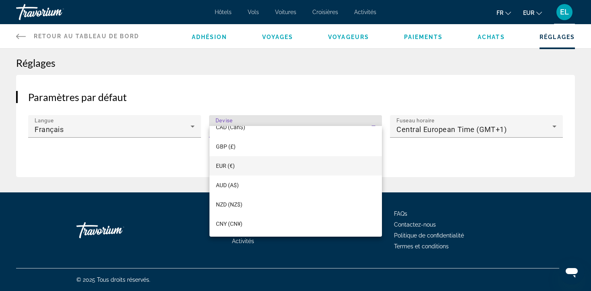
scroll to position [50, 0]
click at [239, 168] on mat-option "EUR (€)" at bounding box center [295, 165] width 172 height 19
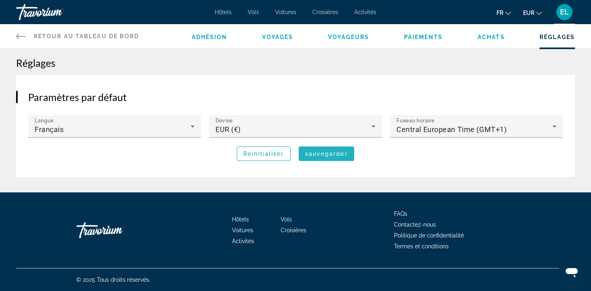
click at [332, 150] on span "sauvegarder" at bounding box center [326, 153] width 43 height 6
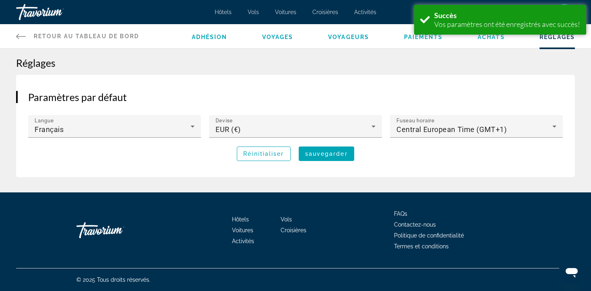
scroll to position [0, 0]
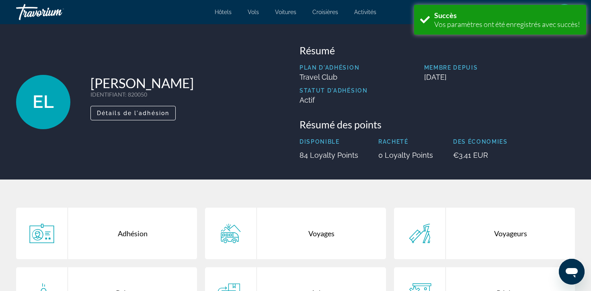
click at [245, 14] on div "Hôtels Vols Voitures Croisières Activités Hôtels Vols Voitures Croisières Activ…" at bounding box center [295, 12] width 591 height 21
click at [232, 12] on span "Hôtels" at bounding box center [223, 12] width 17 height 6
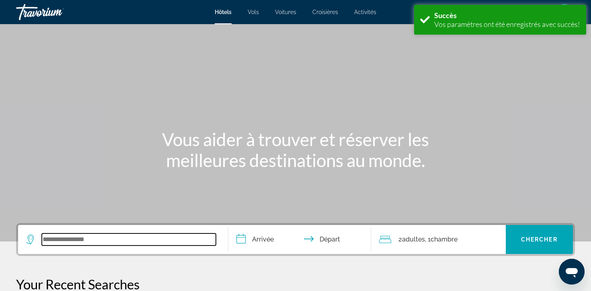
click at [143, 233] on input "Search widget" at bounding box center [129, 239] width 174 height 12
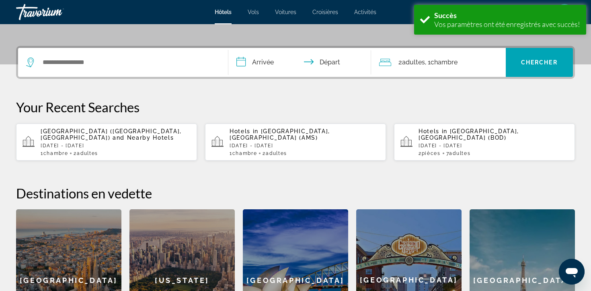
click at [129, 48] on div "Search widget" at bounding box center [123, 62] width 194 height 29
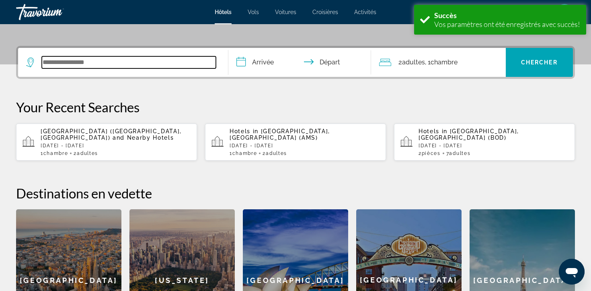
click at [139, 56] on input "Search widget" at bounding box center [129, 62] width 174 height 12
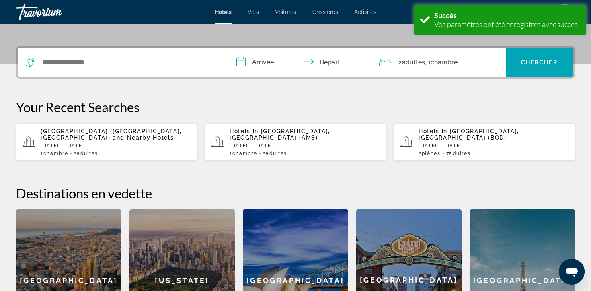
click at [115, 143] on p "[DATE] - [DATE]" at bounding box center [116, 146] width 150 height 6
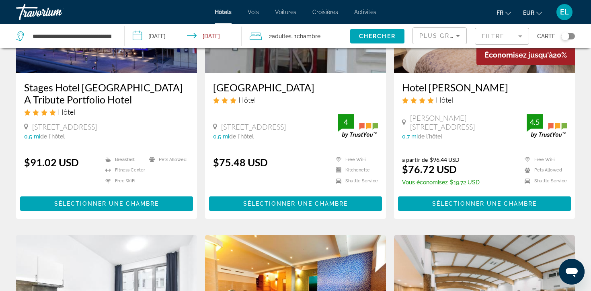
scroll to position [47, 0]
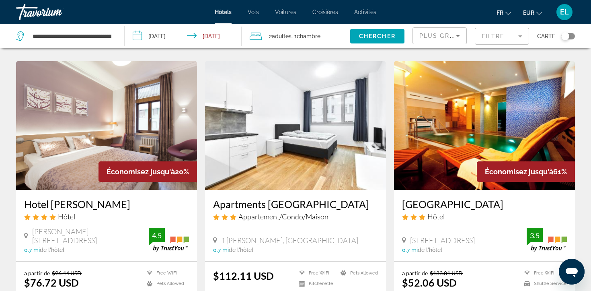
scroll to position [324, 0]
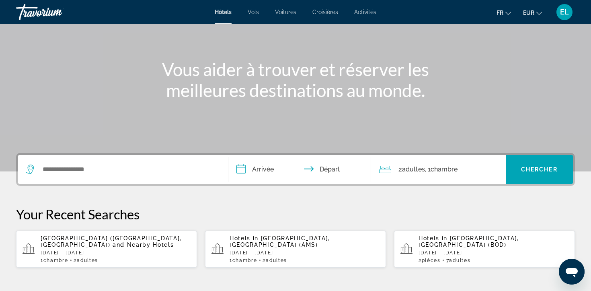
scroll to position [75, 0]
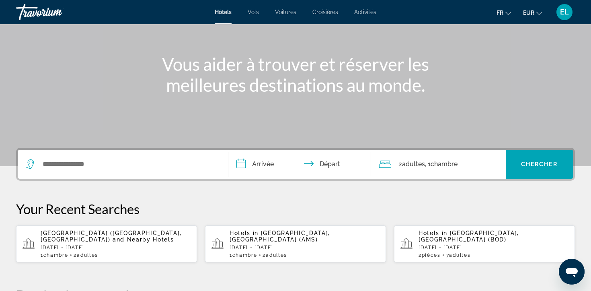
click at [148, 244] on p "Sun, 23 Nov - Mon, 24 Nov" at bounding box center [116, 247] width 150 height 6
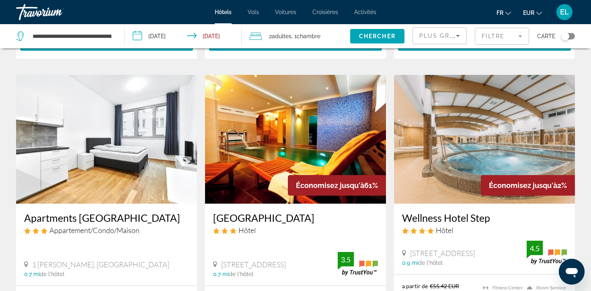
scroll to position [287, 0]
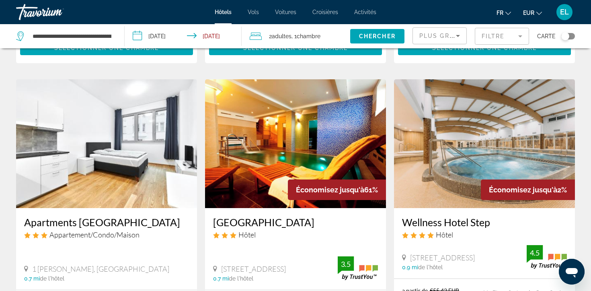
click at [458, 136] on img "Main content" at bounding box center [484, 143] width 181 height 129
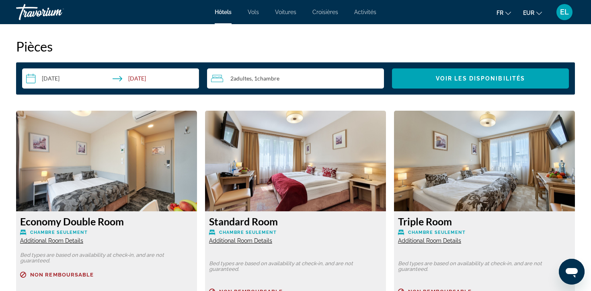
scroll to position [1022, 0]
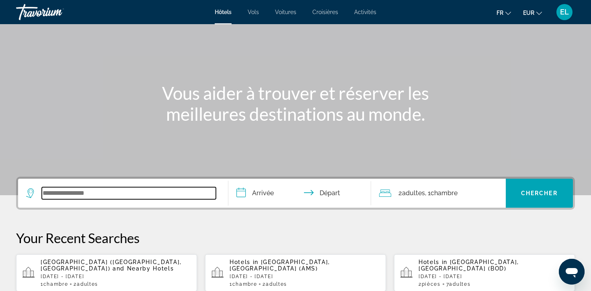
click at [170, 187] on input "Search widget" at bounding box center [129, 193] width 174 height 12
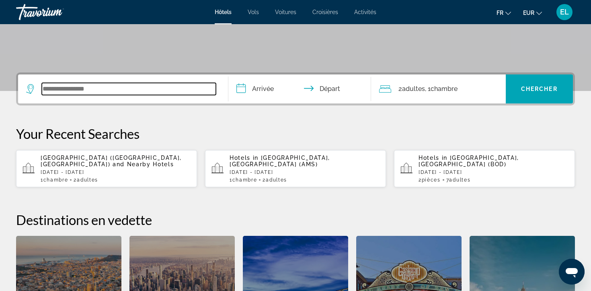
scroll to position [177, 0]
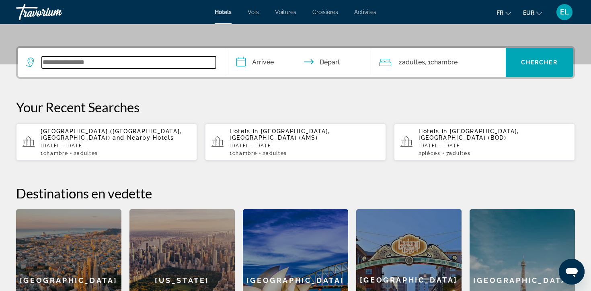
click at [119, 56] on input "Search widget" at bounding box center [129, 62] width 174 height 12
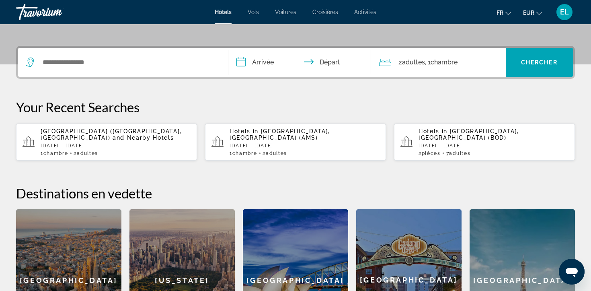
click at [101, 128] on p "[GEOGRAPHIC_DATA] ([GEOGRAPHIC_DATA], [GEOGRAPHIC_DATA]) and Nearby Hotels" at bounding box center [116, 134] width 150 height 13
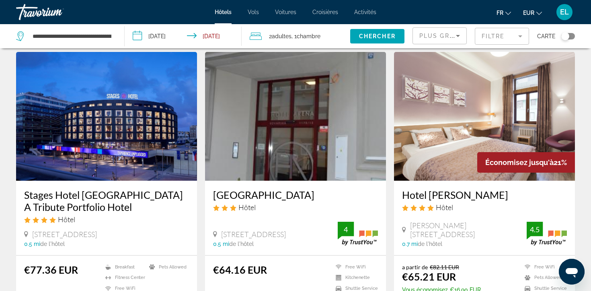
scroll to position [12, 0]
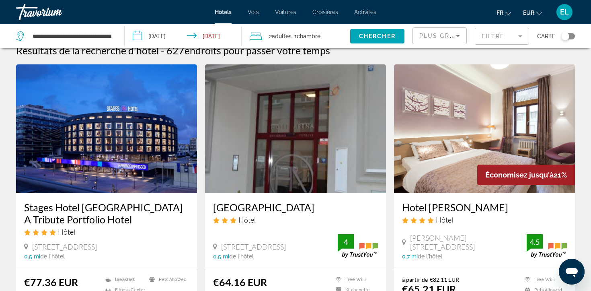
click at [180, 28] on input "**********" at bounding box center [185, 37] width 120 height 27
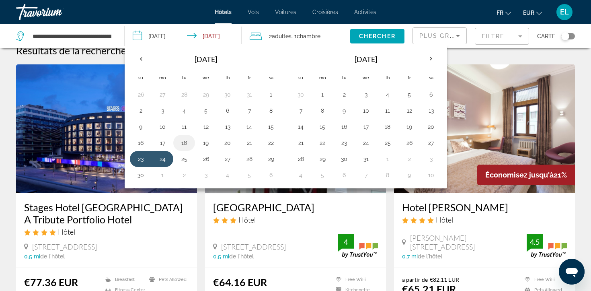
click at [189, 137] on button "18" at bounding box center [184, 142] width 13 height 11
click at [206, 137] on button "19" at bounding box center [205, 142] width 13 height 11
type input "**********"
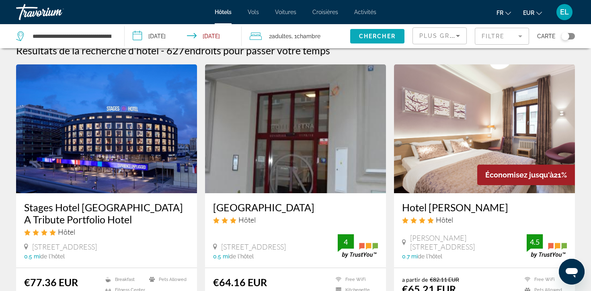
click at [386, 33] on span "Chercher" at bounding box center [377, 36] width 37 height 6
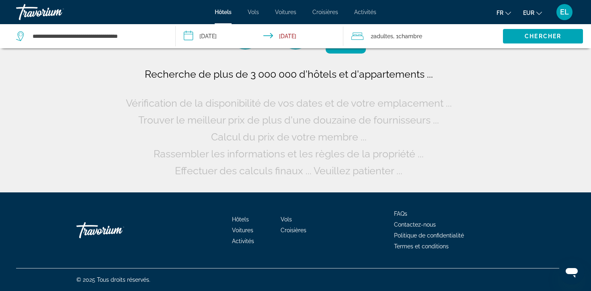
scroll to position [0, 0]
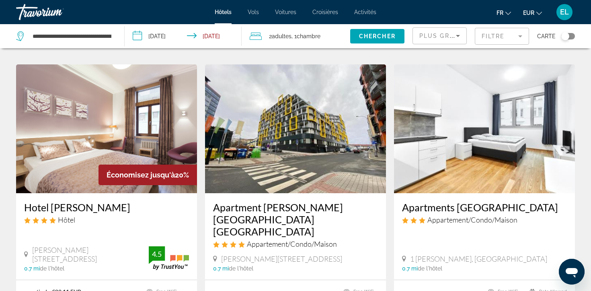
scroll to position [303, 0]
